Goal: Contribute content

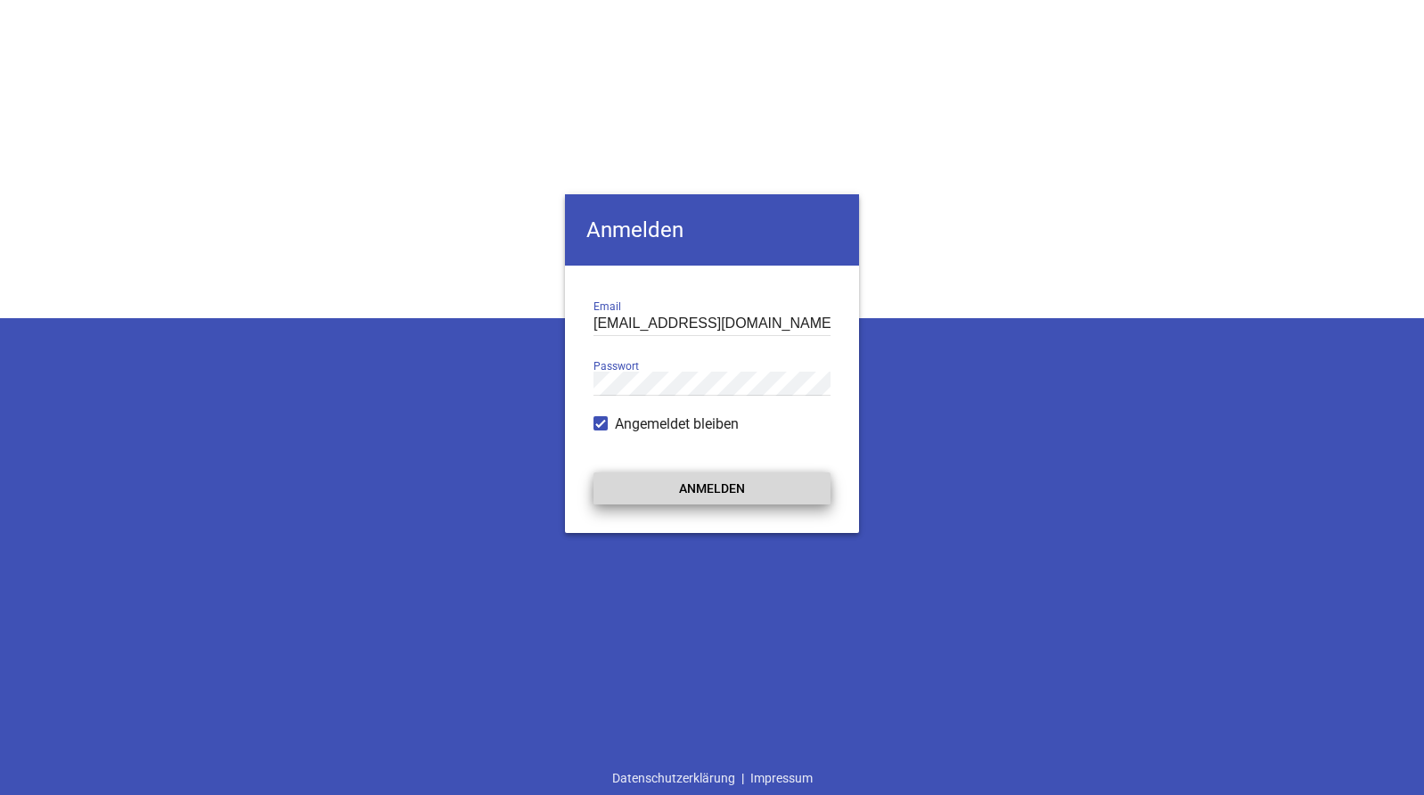
click at [682, 495] on button "Anmelden" at bounding box center [711, 488] width 237 height 32
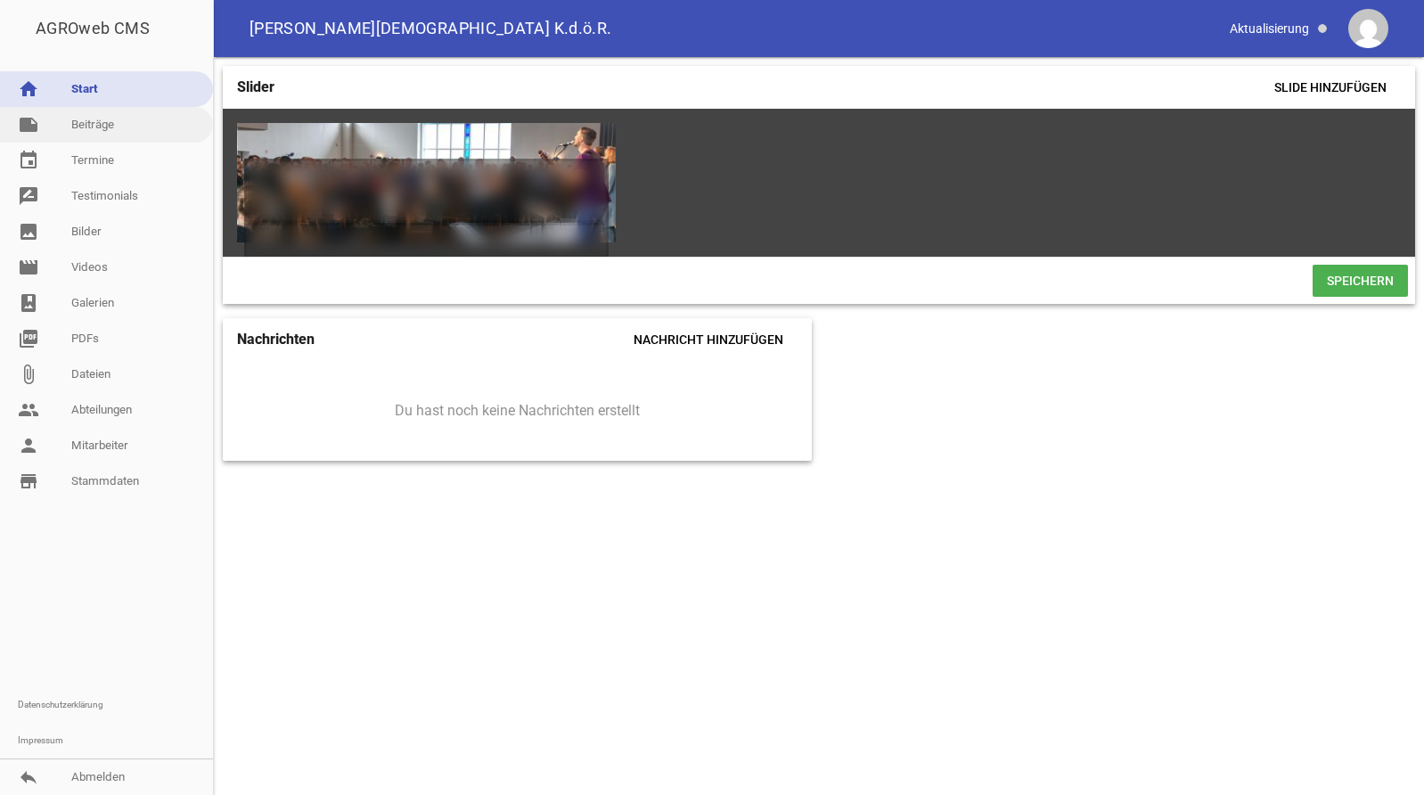
click at [96, 128] on link "note Beiträge" at bounding box center [106, 125] width 213 height 36
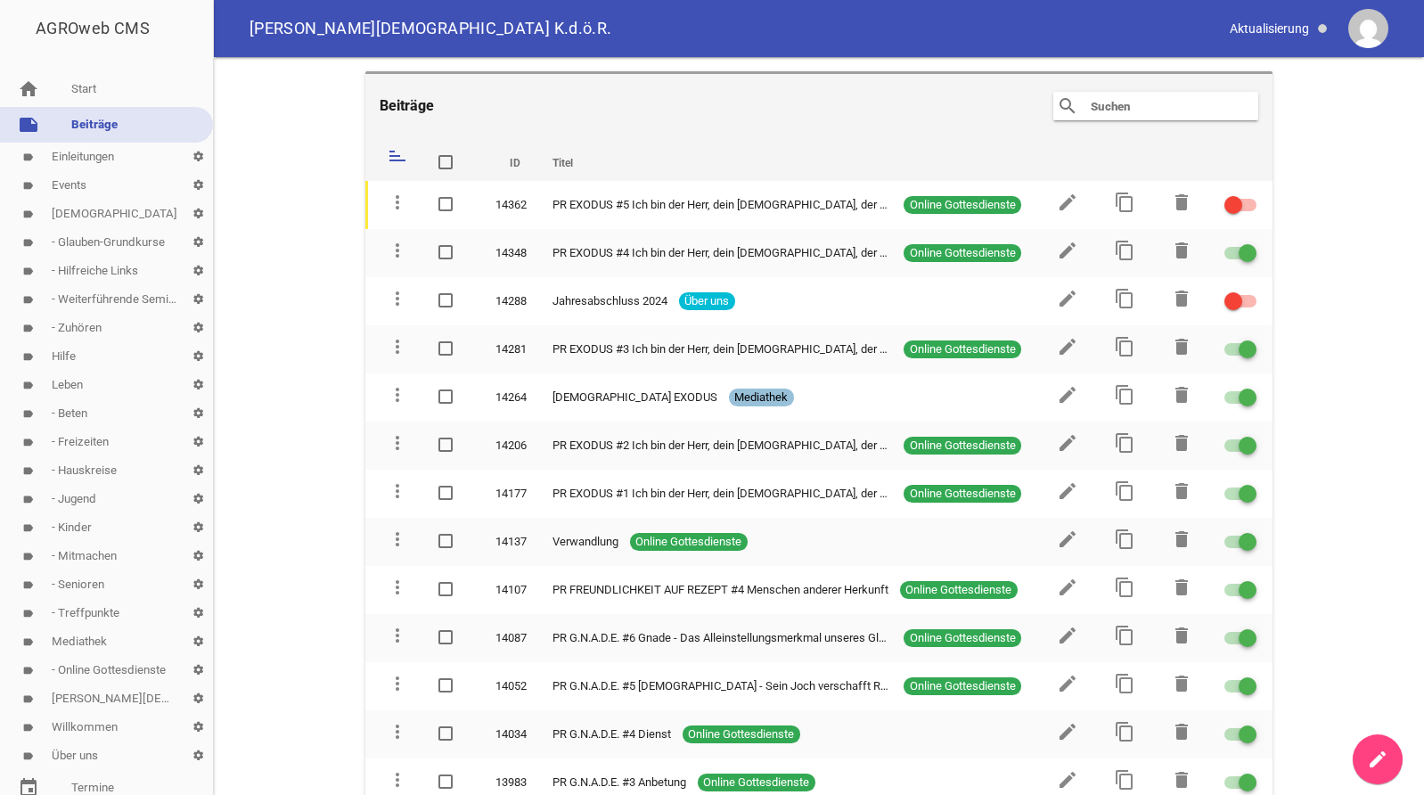
click at [76, 178] on link "label Events settings" at bounding box center [106, 185] width 213 height 29
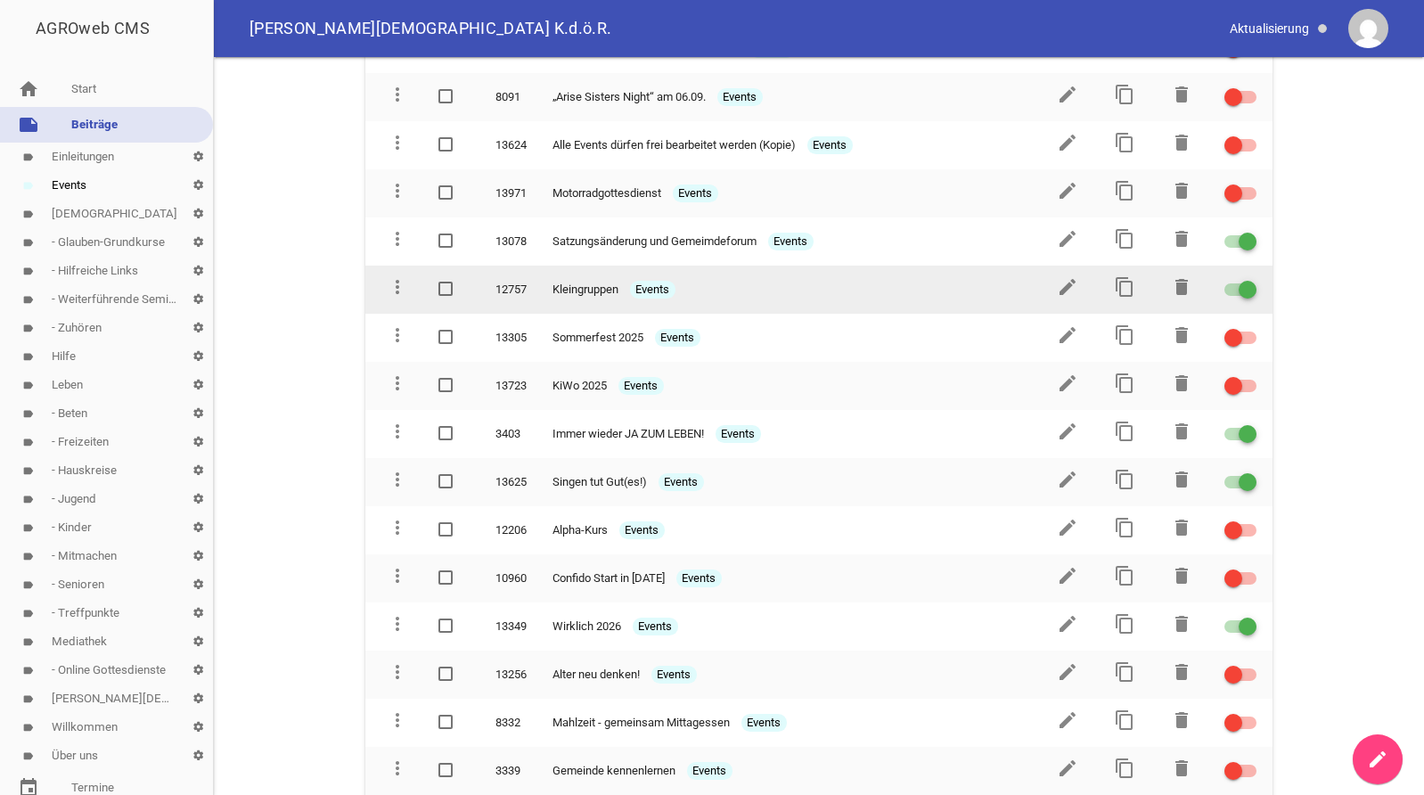
scroll to position [182, 0]
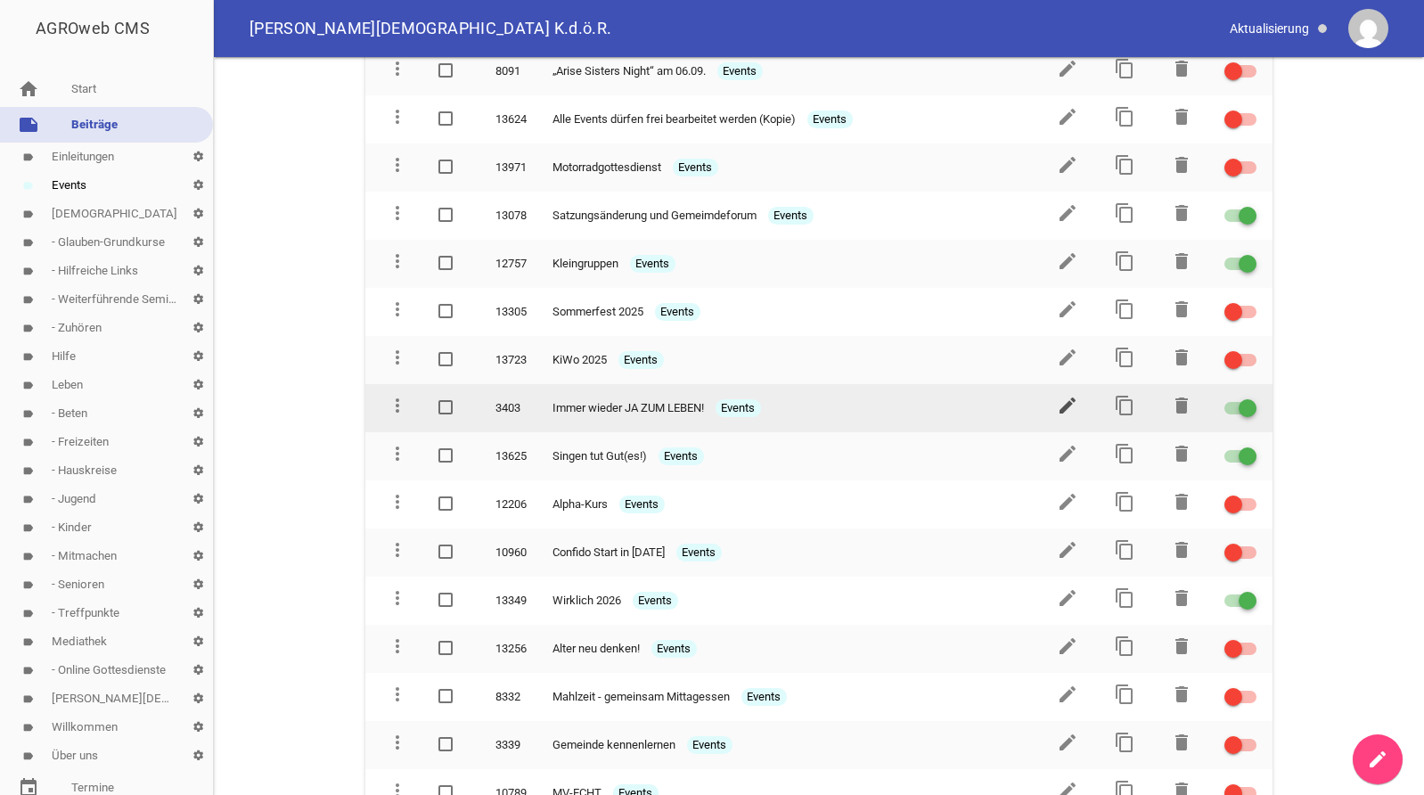
click at [1060, 404] on icon "edit" at bounding box center [1067, 405] width 21 height 21
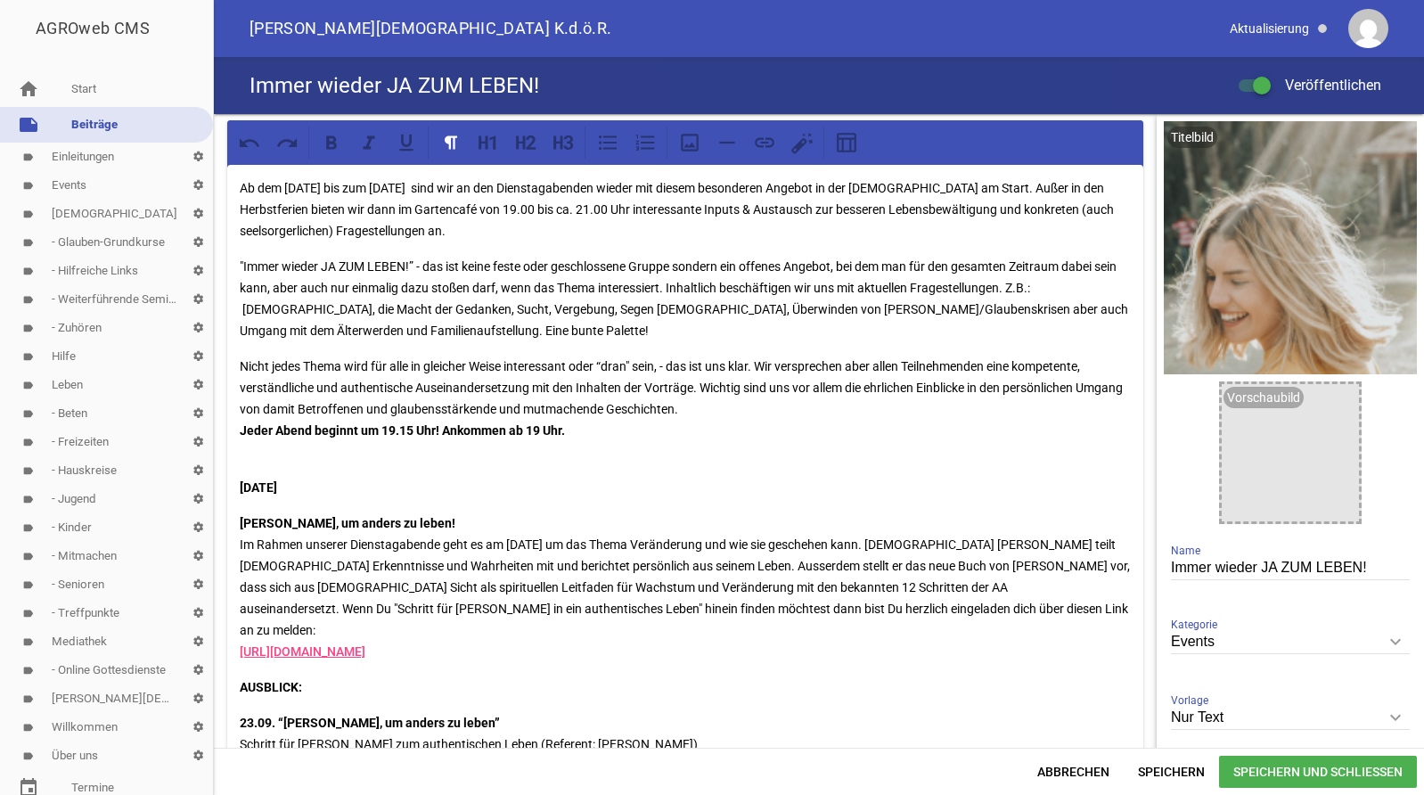
click at [297, 232] on p "Ab dem [DATE] bis zum [DATE] sind wir an den Dienstagabenden wieder mit diesem …" at bounding box center [685, 209] width 891 height 64
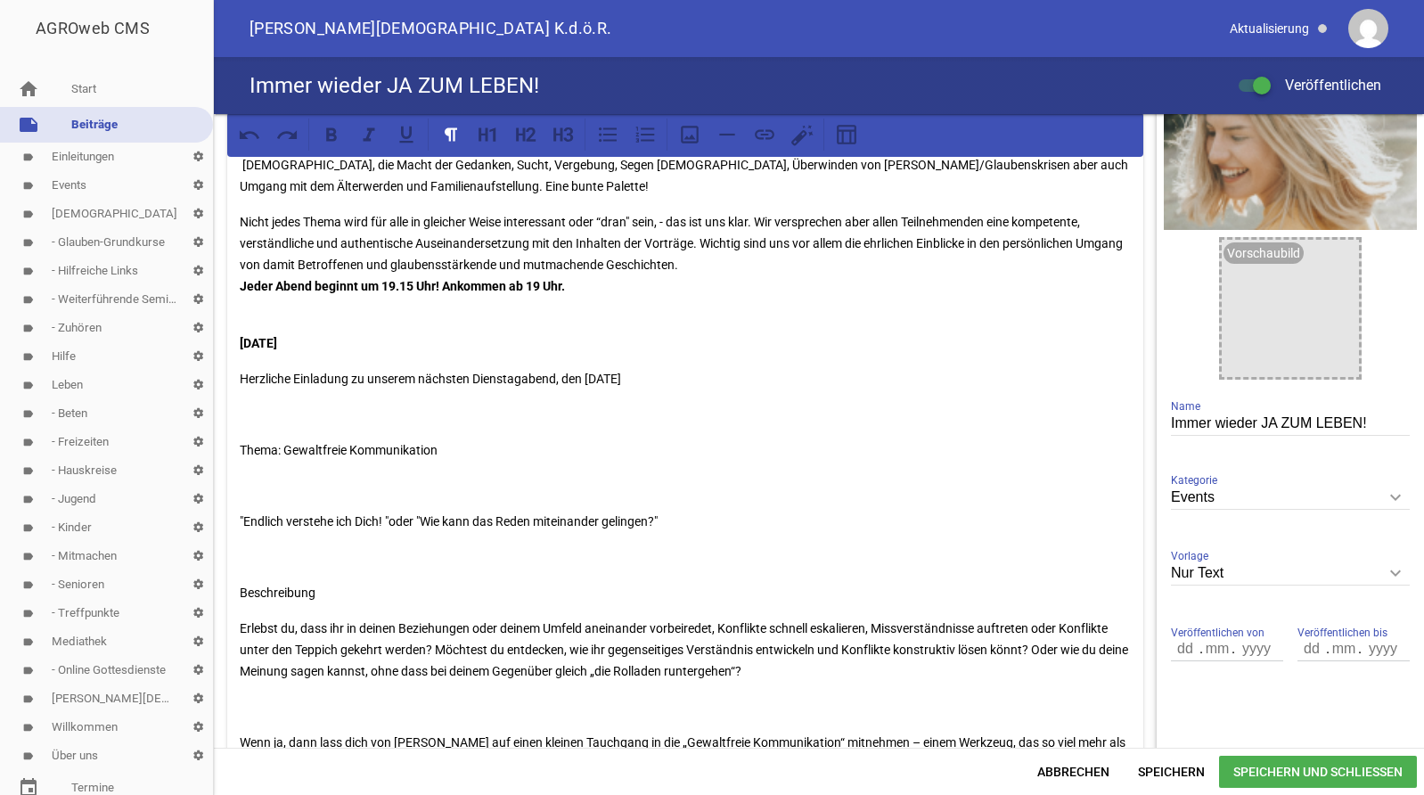
scroll to position [66, 0]
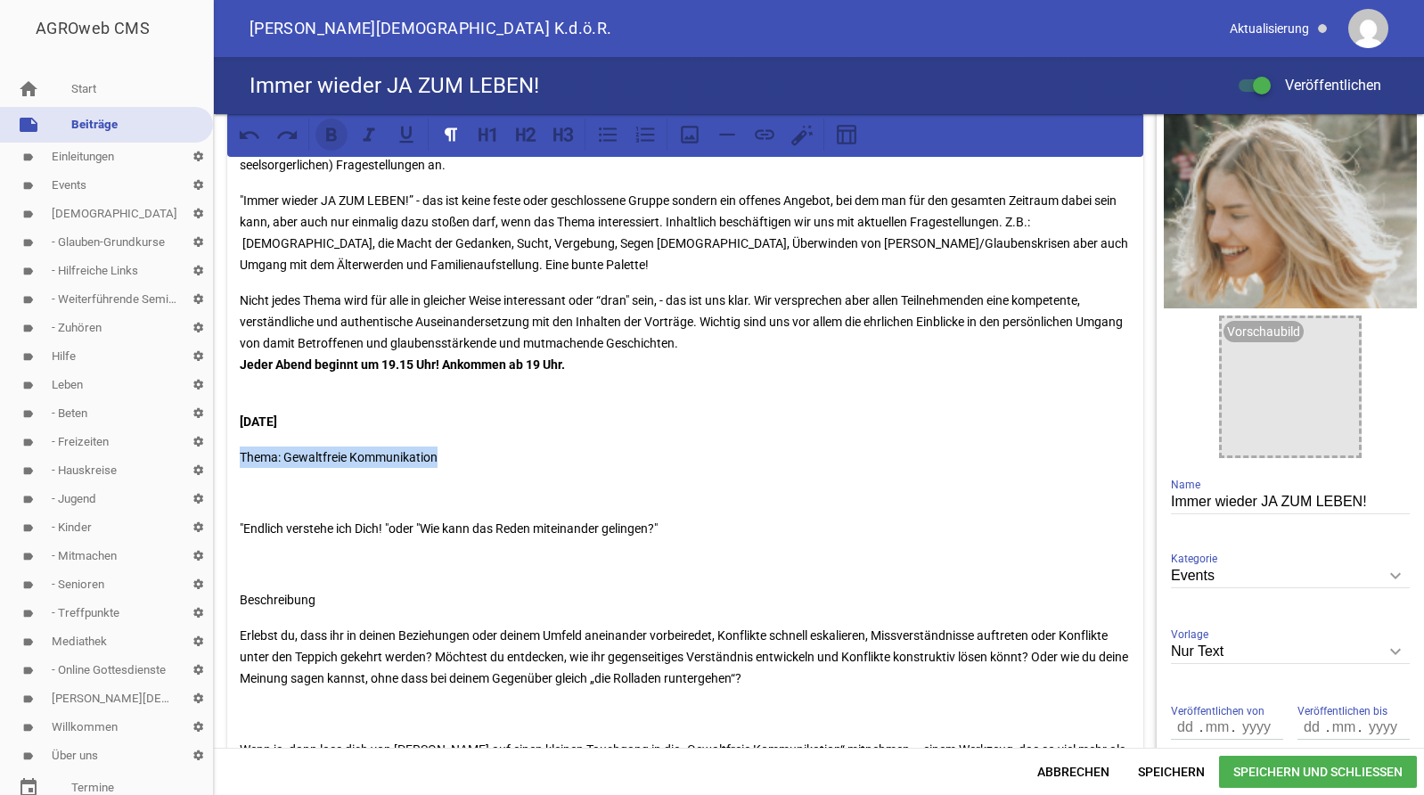
click at [336, 140] on icon at bounding box center [331, 133] width 11 height 13
drag, startPoint x: 311, startPoint y: 505, endPoint x: 467, endPoint y: 575, distance: 170.7
click at [313, 505] on div "Ab dem [DATE] bis zum [DATE] sind wir an den Dienstagabenden wieder mit diesem …" at bounding box center [685, 666] width 916 height 1135
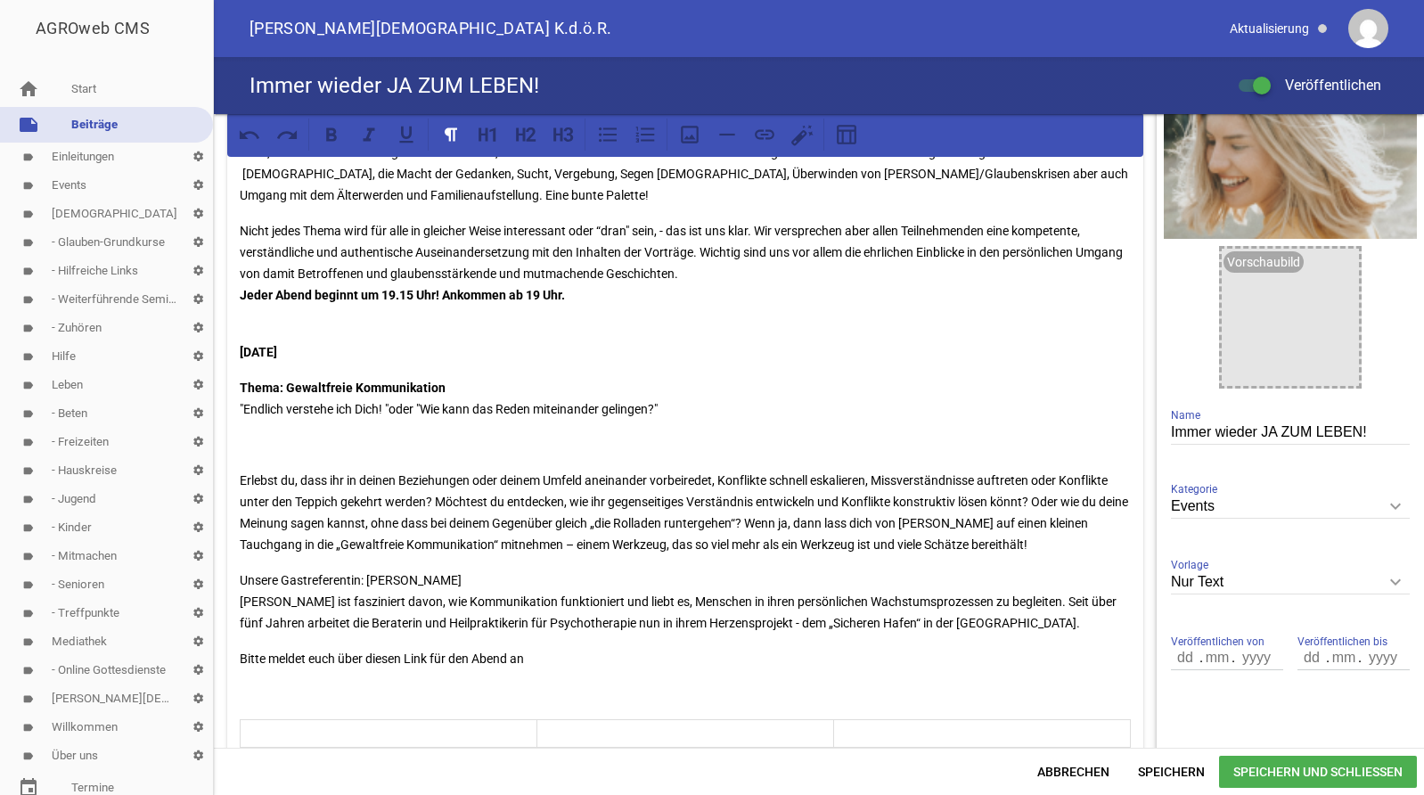
scroll to position [183, 0]
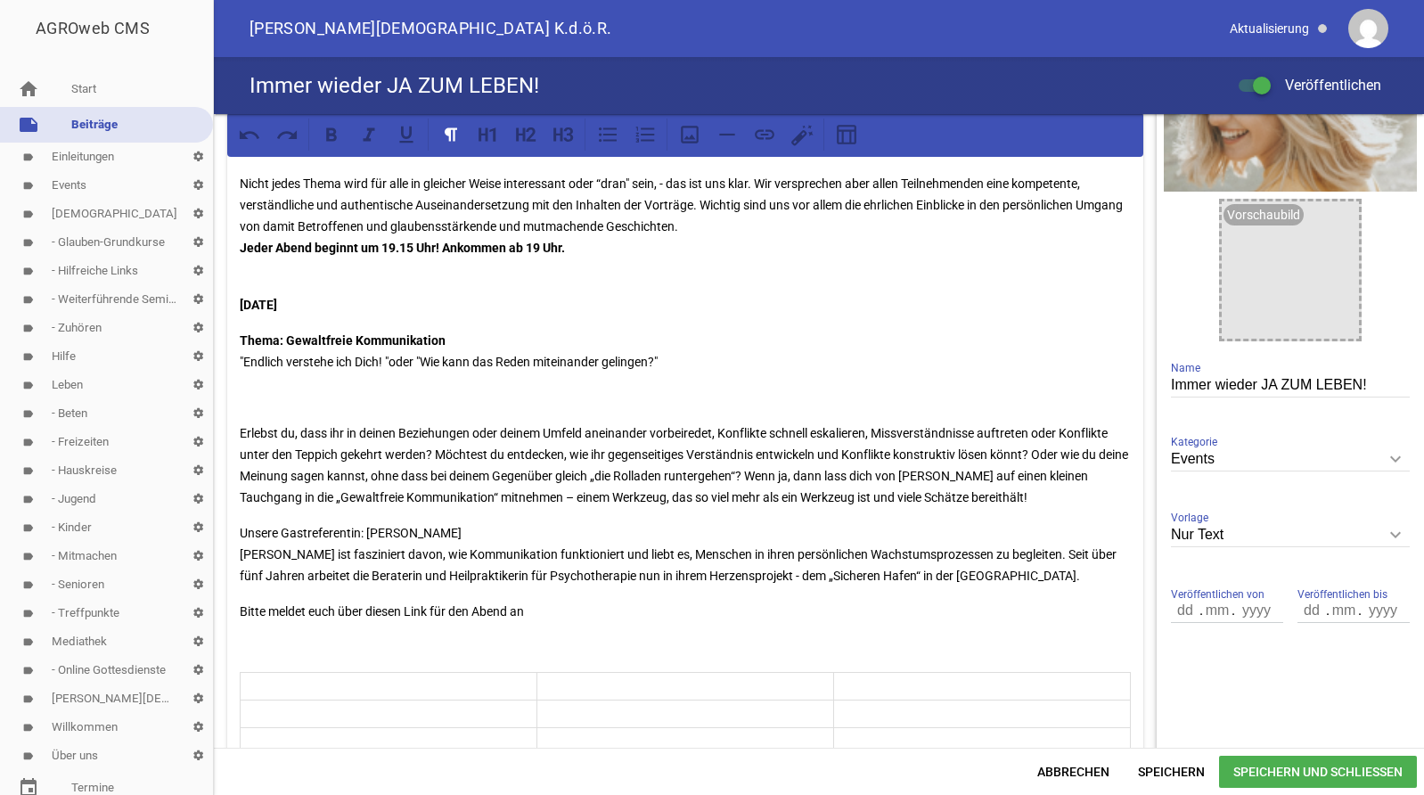
click at [582, 604] on p "Bitte meldet euch über diesen Link für den Abend an" at bounding box center [685, 610] width 891 height 21
click at [1234, 771] on span "Speichern und Schließen" at bounding box center [1318, 771] width 198 height 32
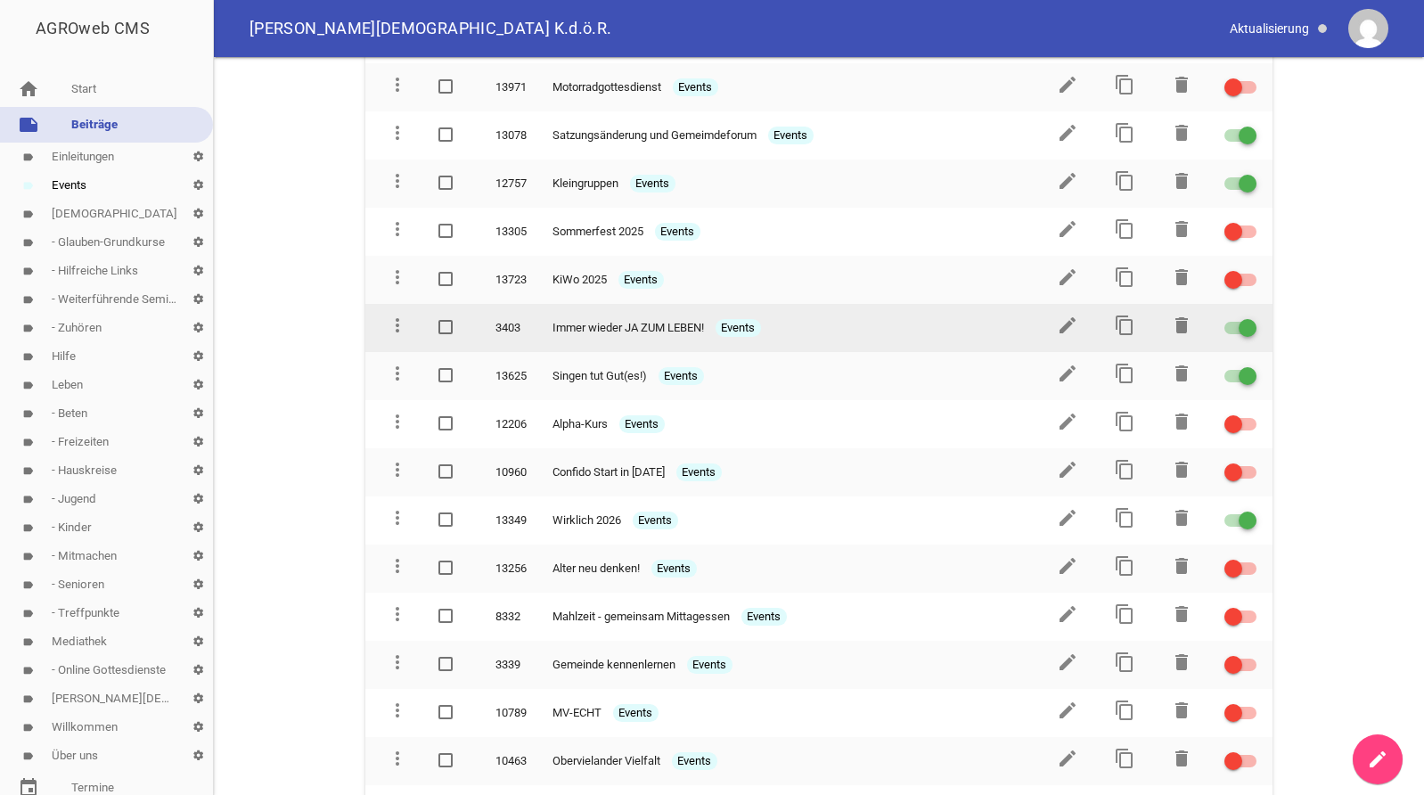
scroll to position [273, 0]
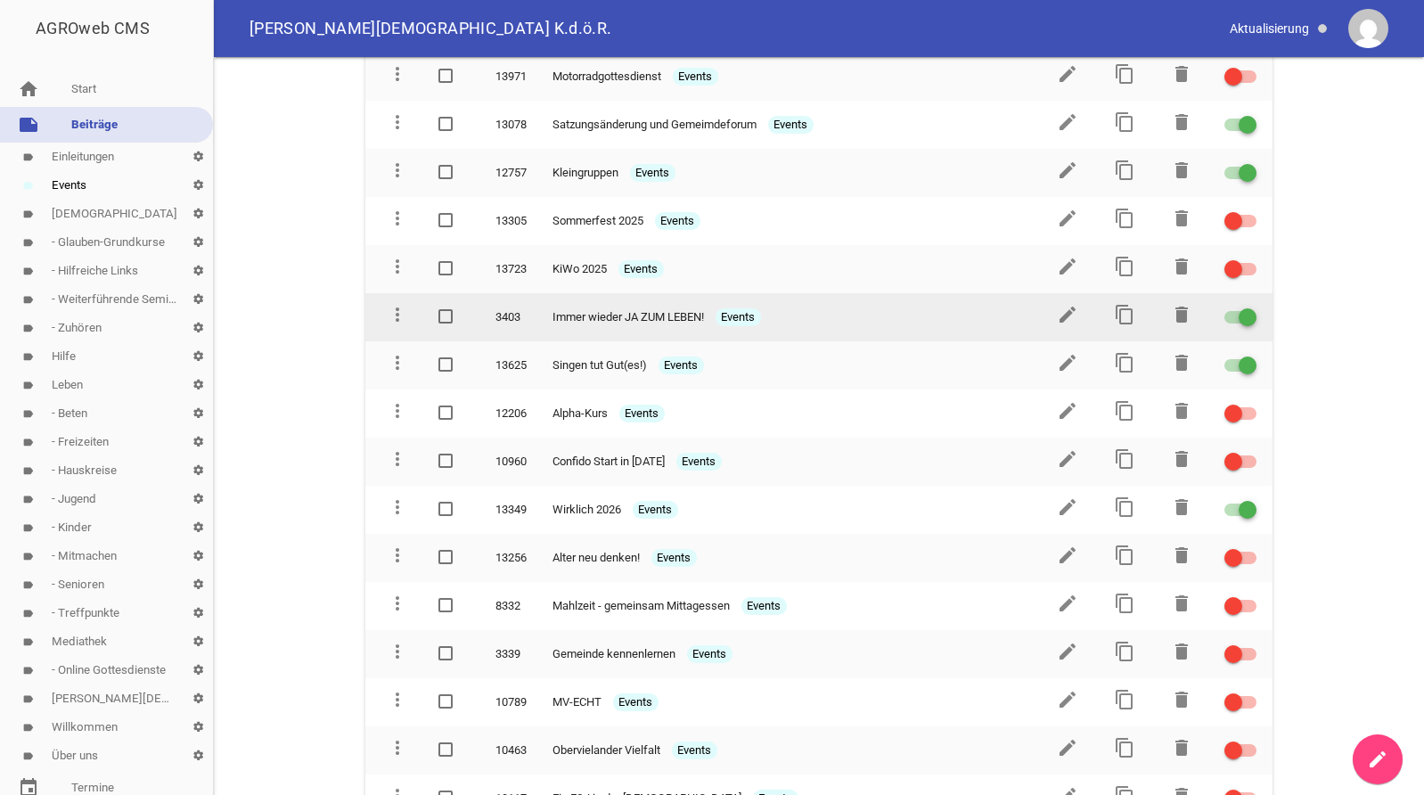
click at [595, 311] on span "Immer wieder JA ZUM LEBEN!" at bounding box center [627, 317] width 151 height 18
click at [1067, 309] on icon "edit" at bounding box center [1067, 314] width 21 height 21
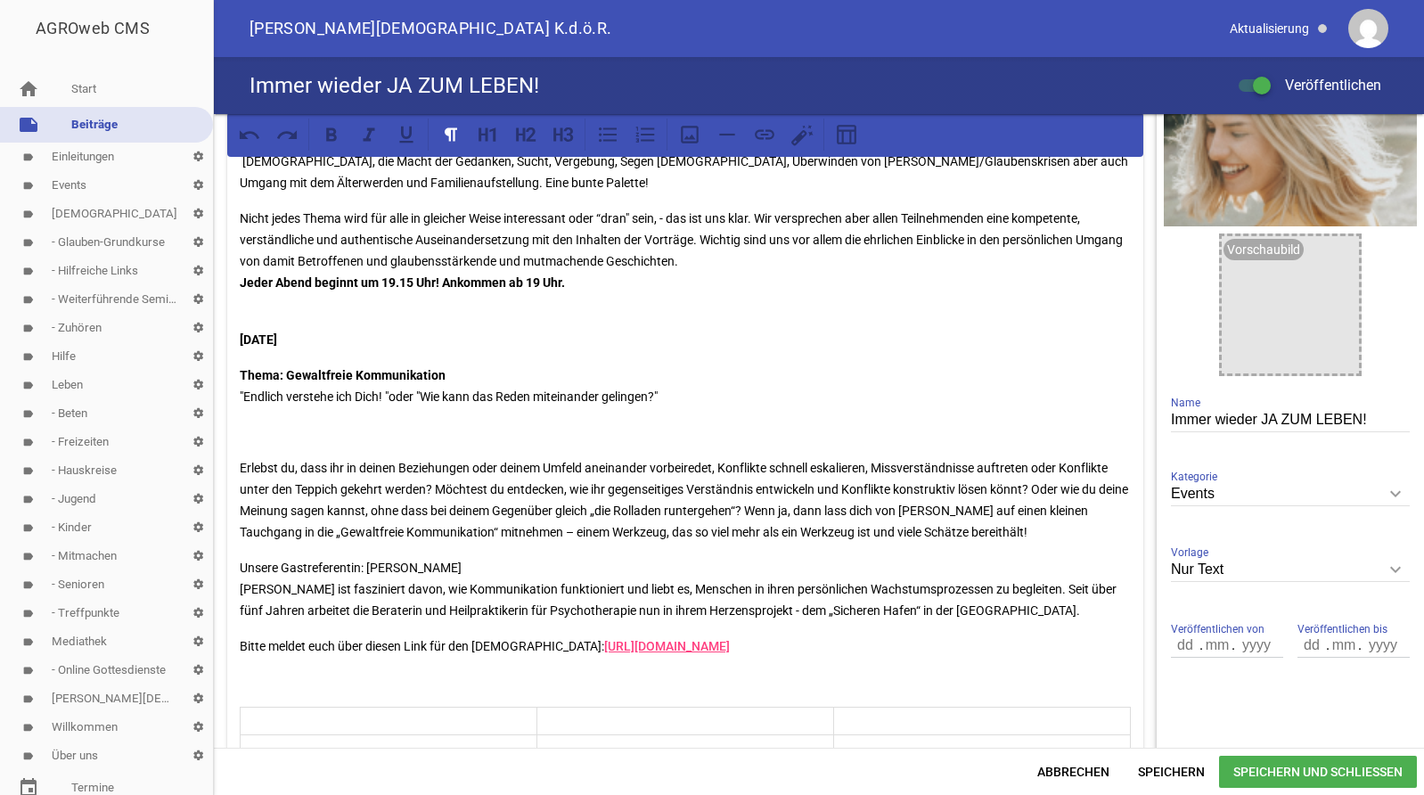
scroll to position [273, 0]
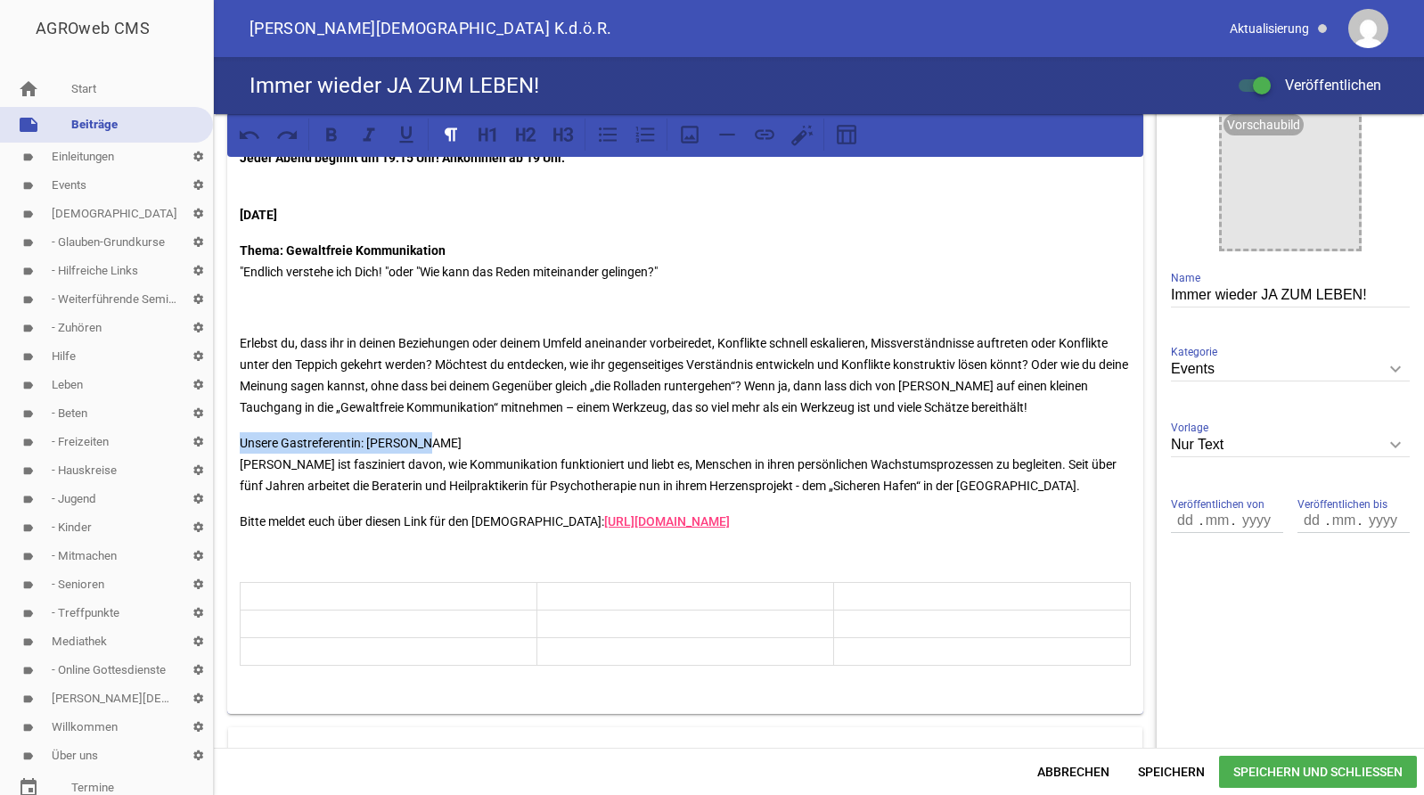
drag, startPoint x: 437, startPoint y: 442, endPoint x: 238, endPoint y: 437, distance: 198.7
click at [238, 437] on div "Ab dem [DATE] bis zum [DATE] sind wir an den Dienstagabenden wieder mit diesem …" at bounding box center [685, 302] width 916 height 821
click at [325, 137] on icon at bounding box center [331, 134] width 23 height 23
click at [1180, 771] on span "Speichern" at bounding box center [1170, 771] width 95 height 32
